Goal: Task Accomplishment & Management: Manage account settings

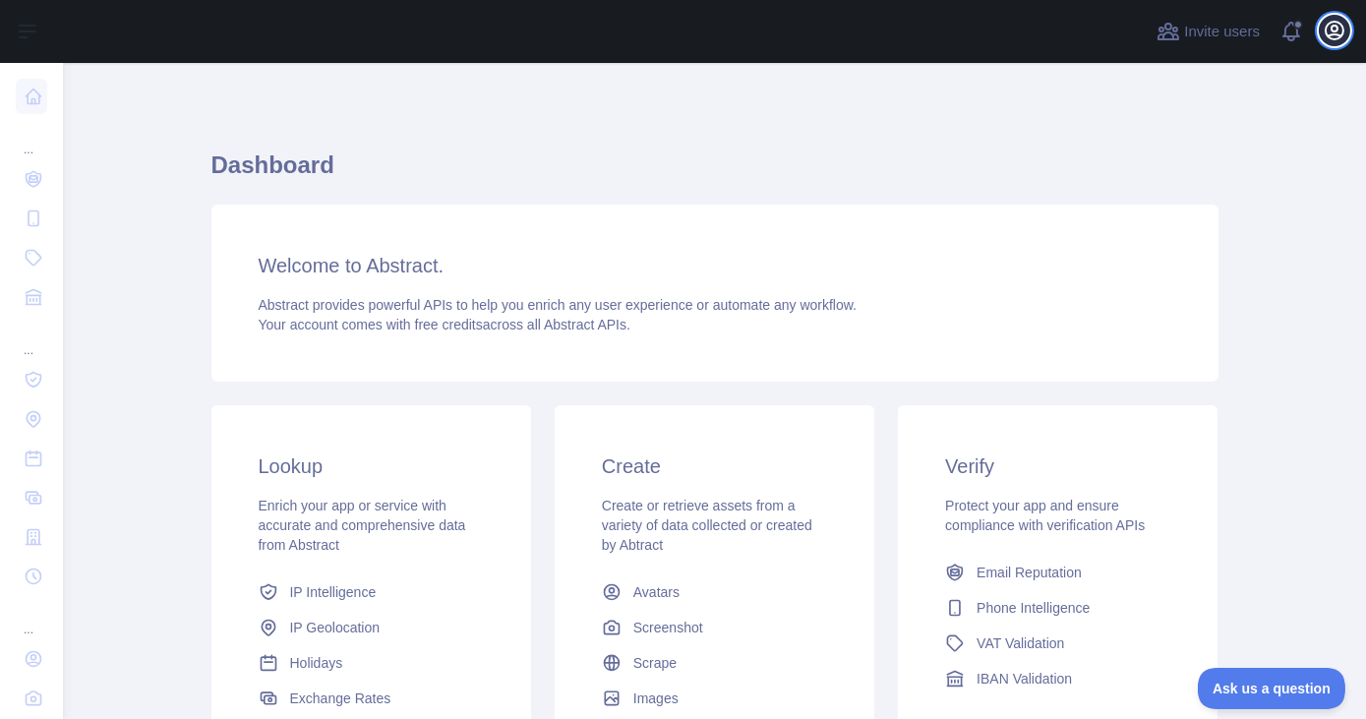
click at [1324, 28] on icon "button" at bounding box center [1335, 31] width 24 height 24
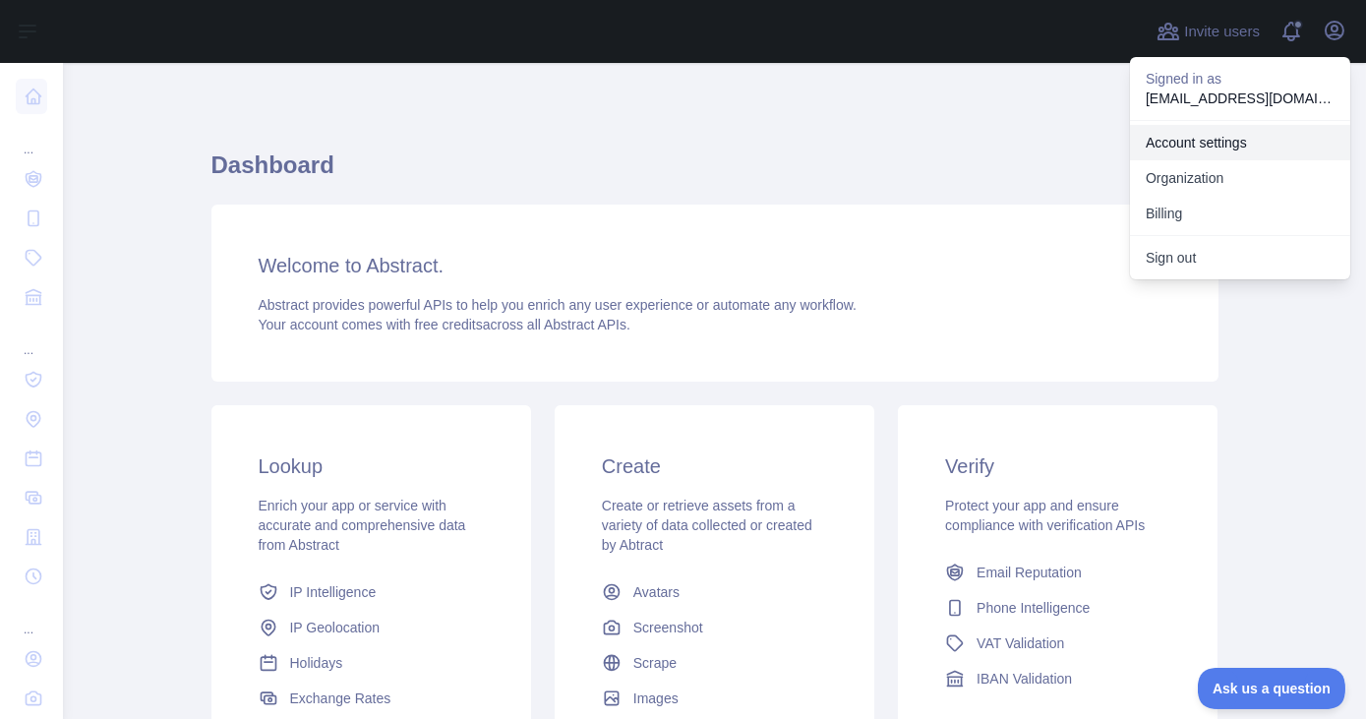
click at [1209, 128] on link "Account settings" at bounding box center [1240, 142] width 220 height 35
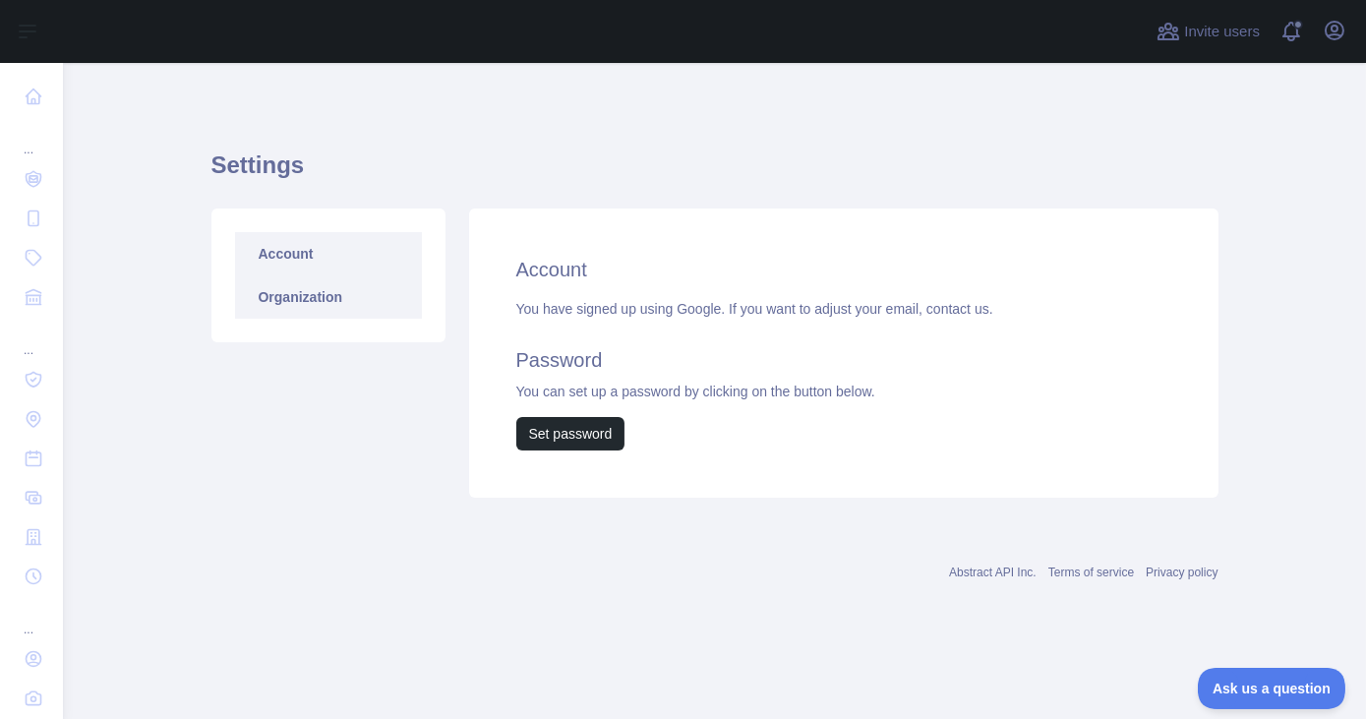
click at [367, 292] on link "Organization" at bounding box center [328, 296] width 187 height 43
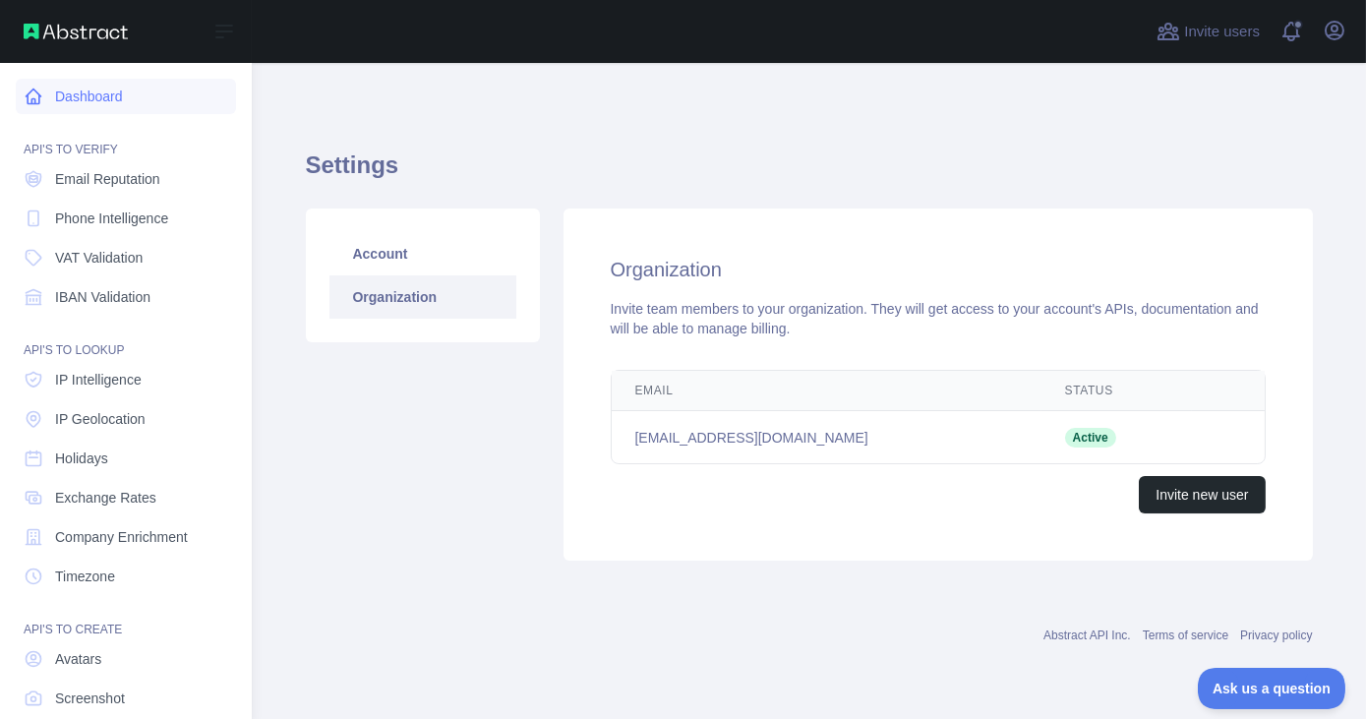
click at [75, 102] on link "Dashboard" at bounding box center [126, 96] width 220 height 35
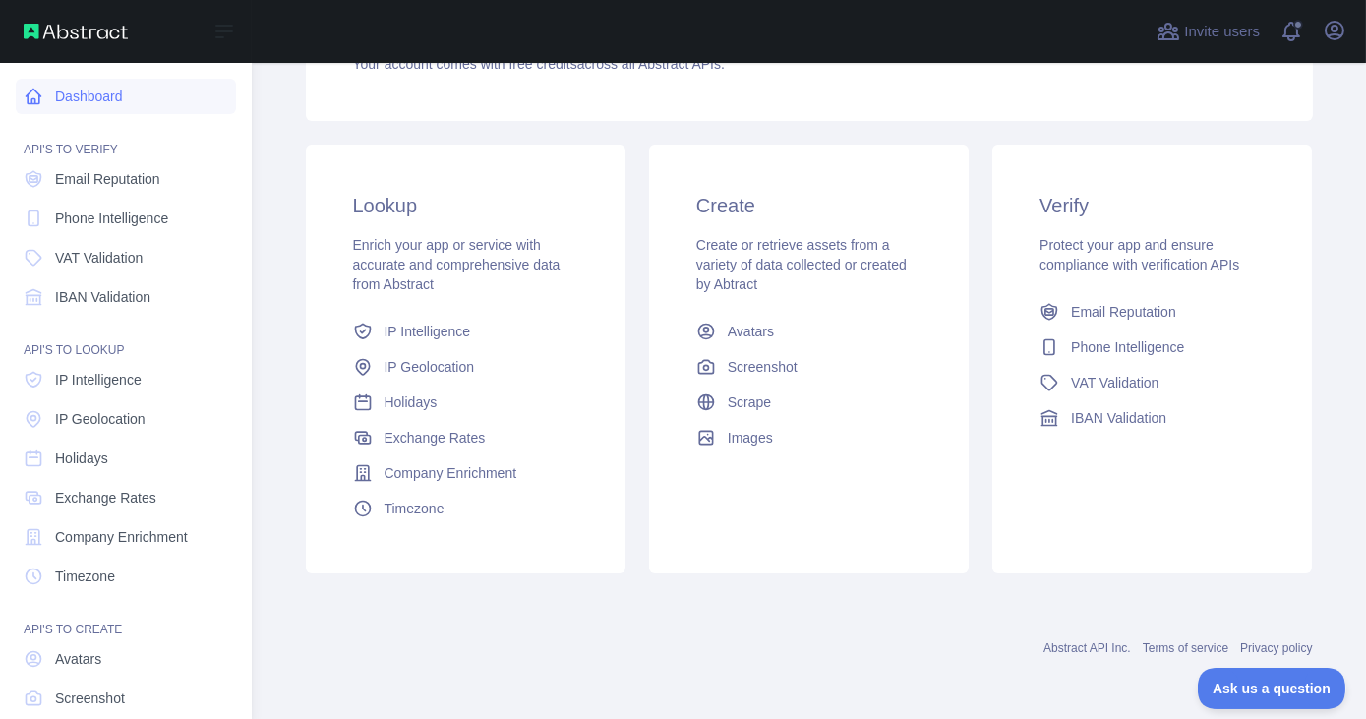
click at [57, 90] on link "Dashboard" at bounding box center [126, 96] width 220 height 35
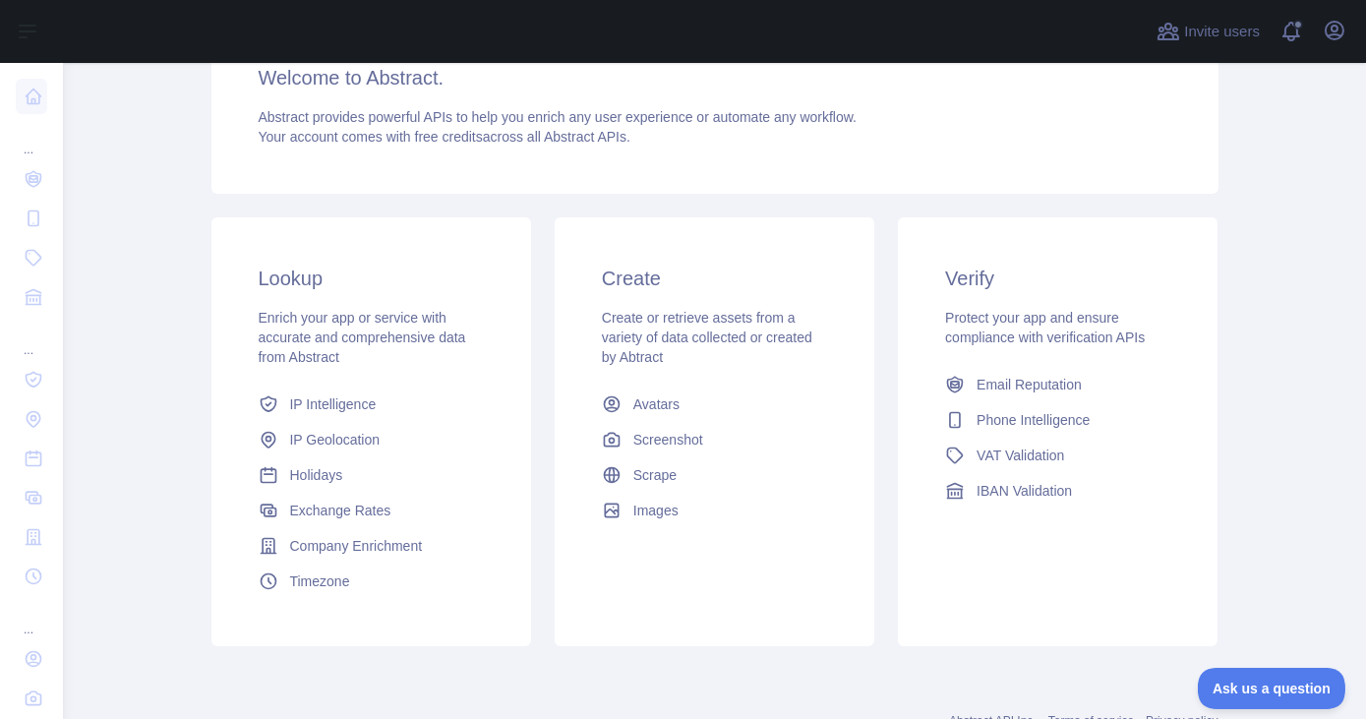
scroll to position [261, 0]
